Goal: Find specific page/section: Find specific page/section

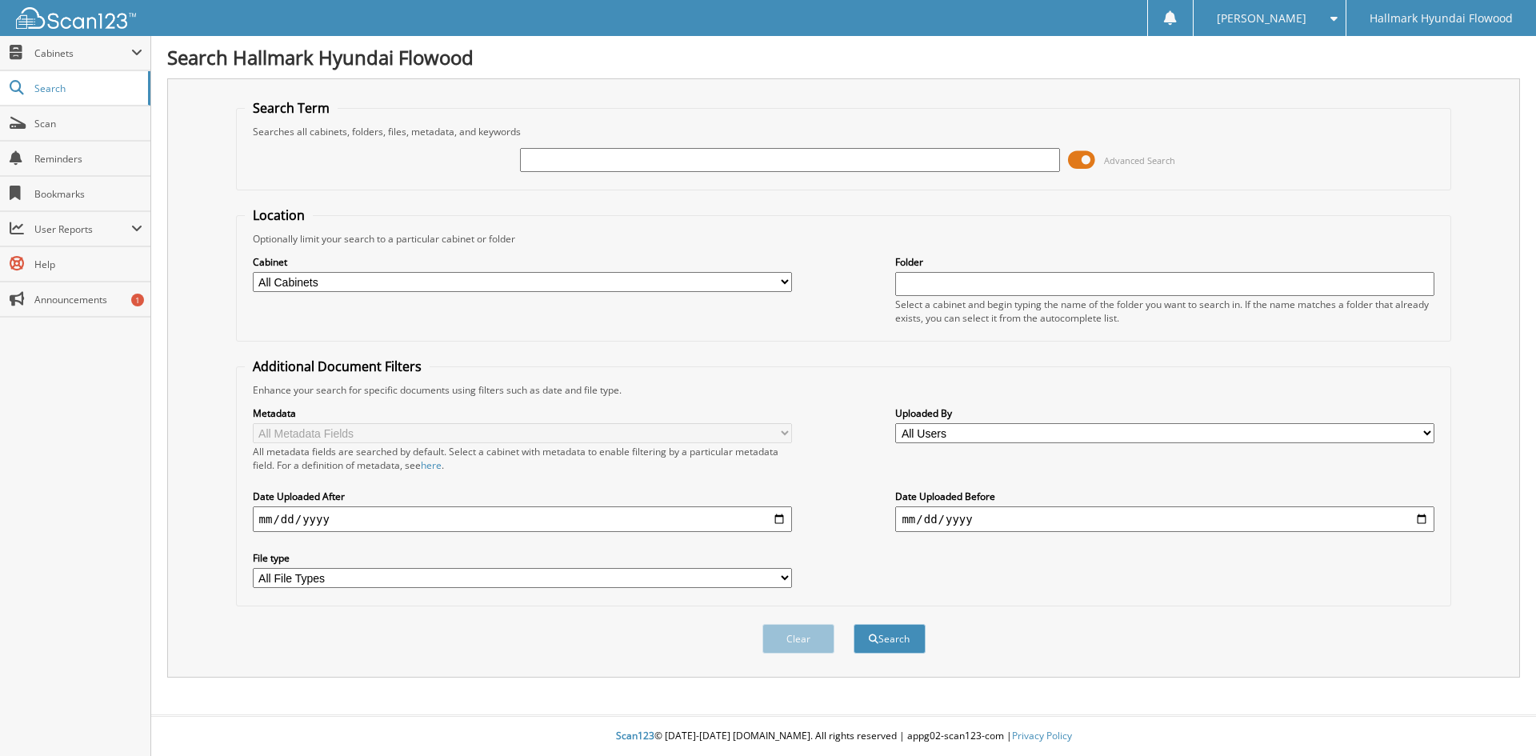
click at [589, 157] on input "text" at bounding box center [789, 160] width 539 height 24
type input "[PERSON_NAME]"
click at [892, 643] on button "Search" at bounding box center [890, 639] width 72 height 30
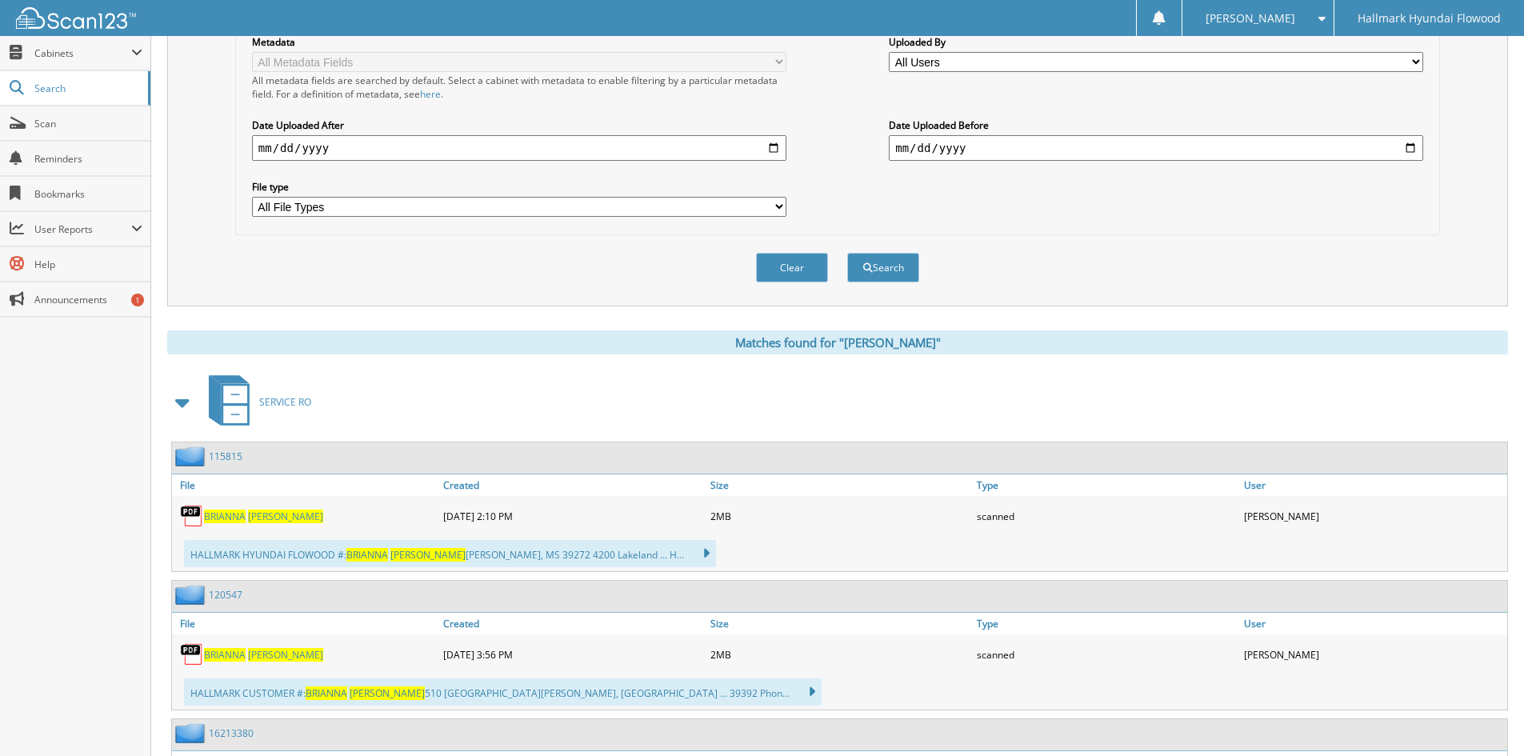
scroll to position [400, 0]
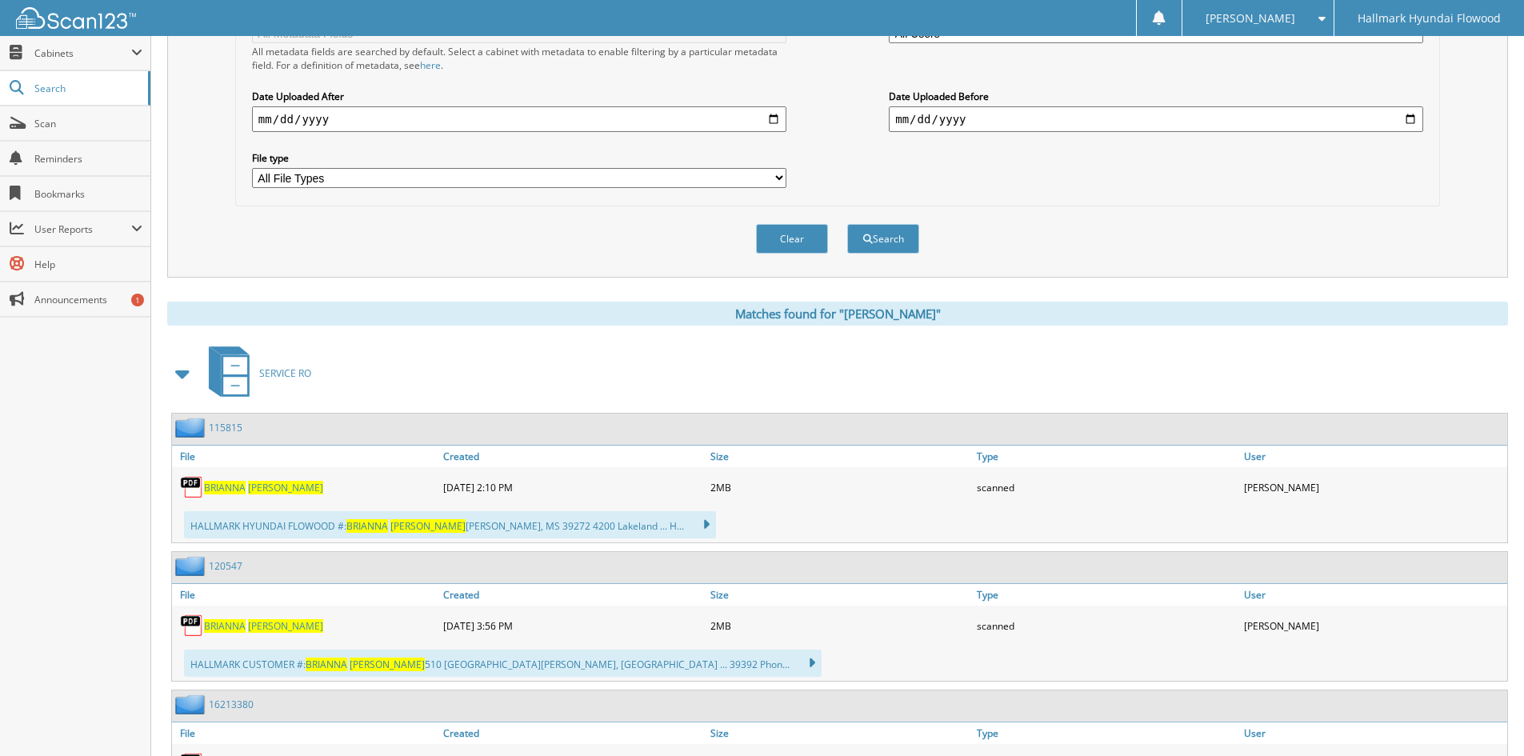
click at [214, 561] on link "120547" at bounding box center [226, 566] width 34 height 14
